Goal: Information Seeking & Learning: Understand process/instructions

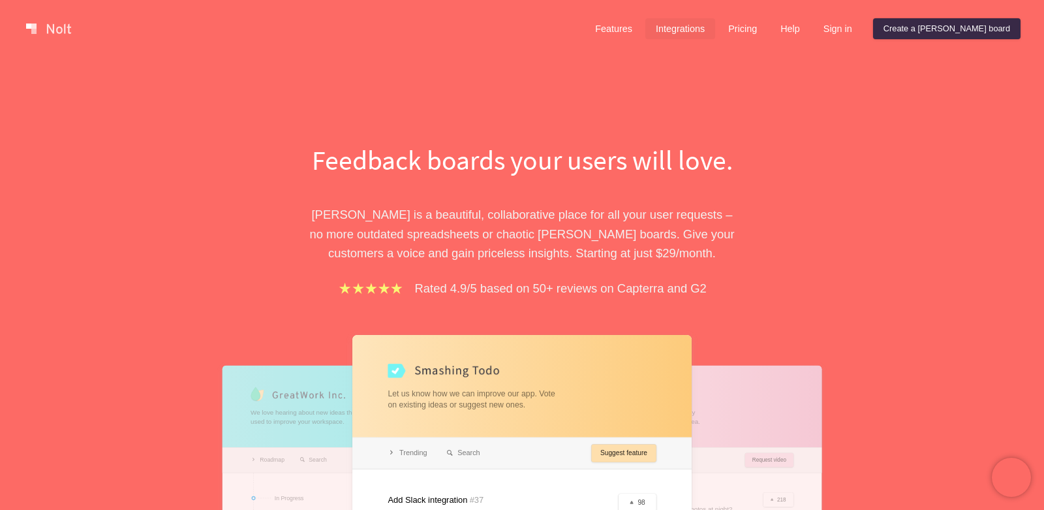
click at [715, 30] on link "Integrations" at bounding box center [680, 28] width 70 height 21
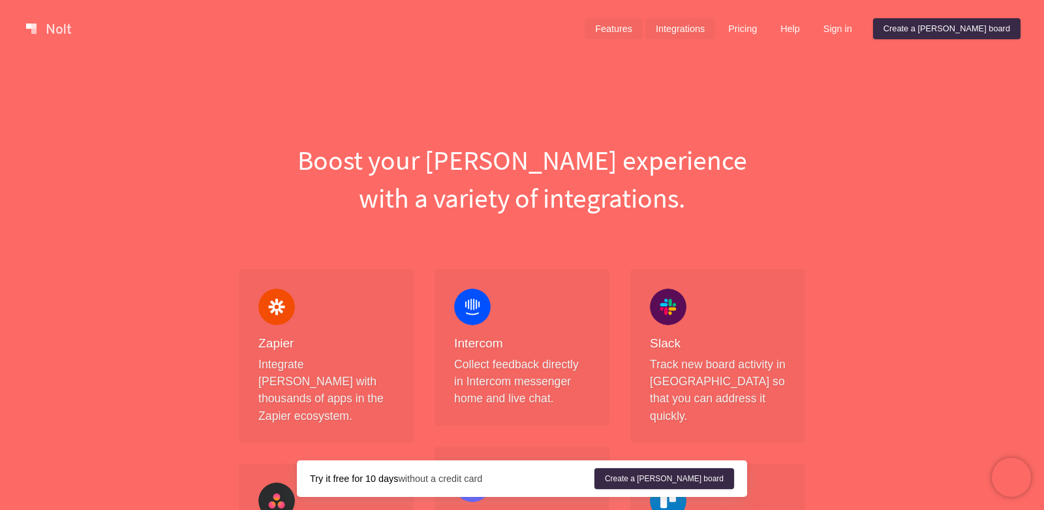
click at [643, 27] on link "Features" at bounding box center [614, 28] width 58 height 21
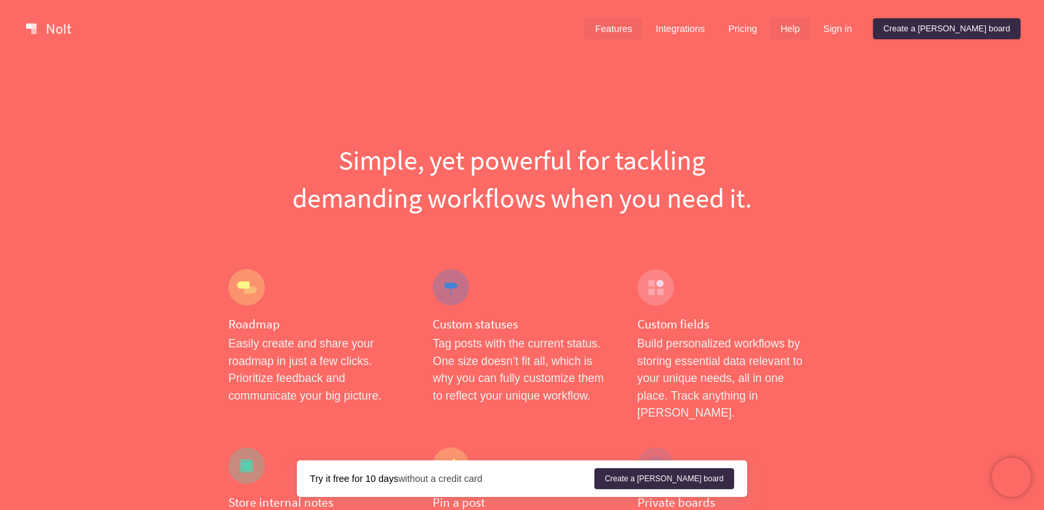
click at [810, 28] on link "Help" at bounding box center [790, 28] width 40 height 21
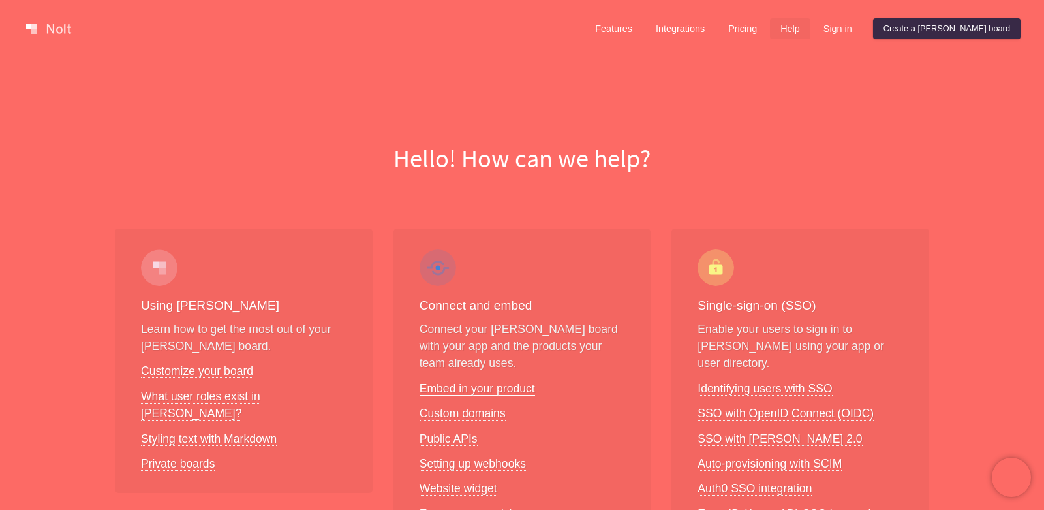
click at [465, 392] on link "Embed in your product" at bounding box center [477, 389] width 115 height 14
